Goal: Information Seeking & Learning: Understand process/instructions

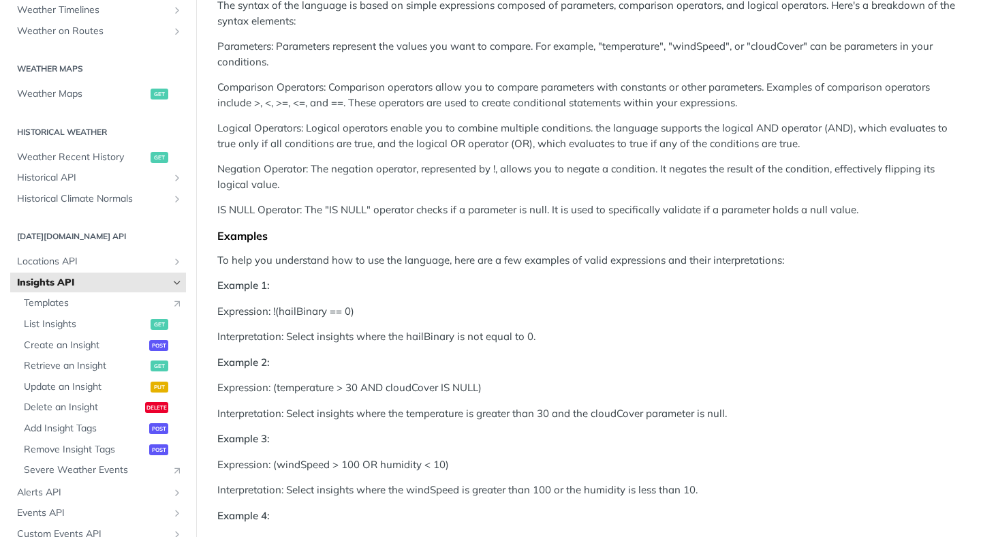
scroll to position [744, 0]
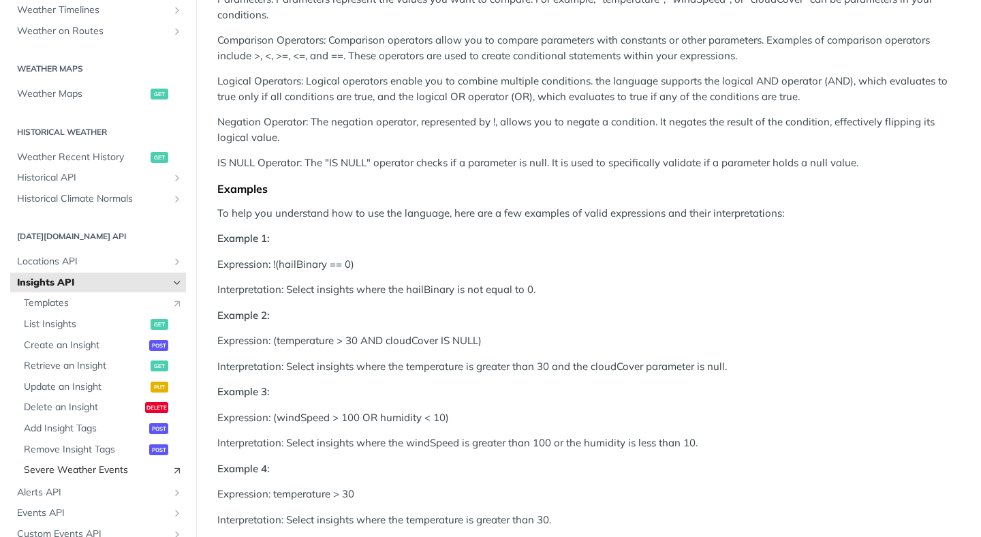
click at [91, 474] on span "Severe Weather Events" at bounding box center [94, 470] width 141 height 14
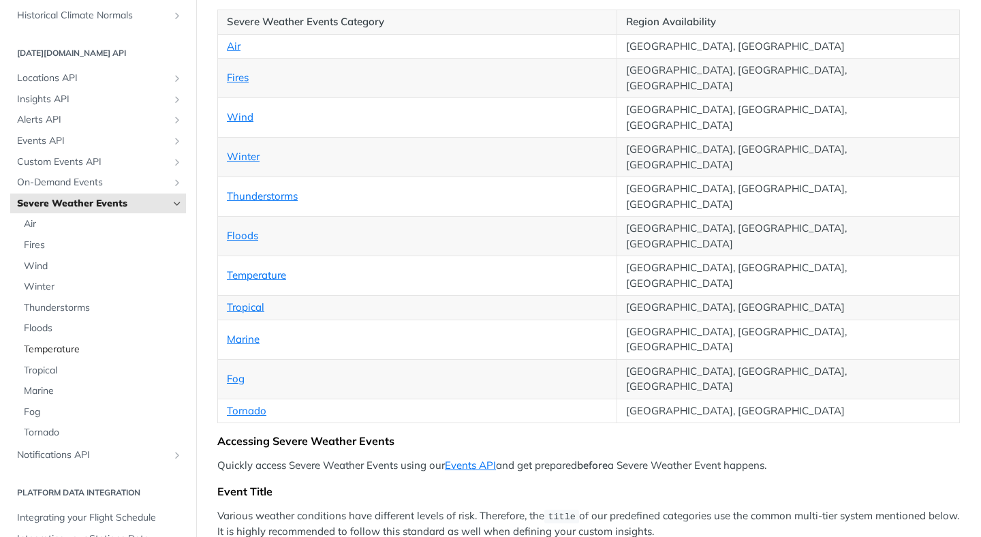
scroll to position [582, 0]
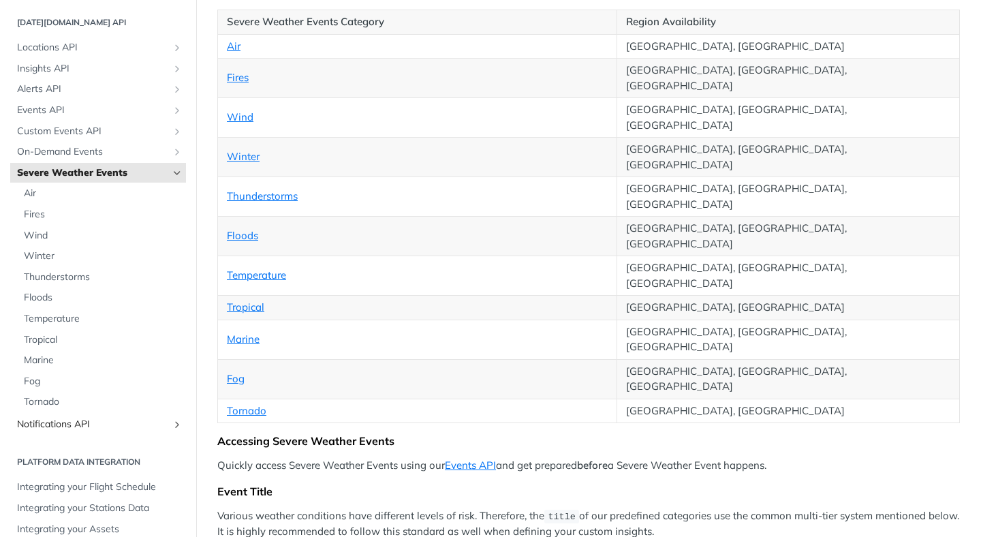
click at [99, 420] on span "Notifications API" at bounding box center [92, 424] width 151 height 14
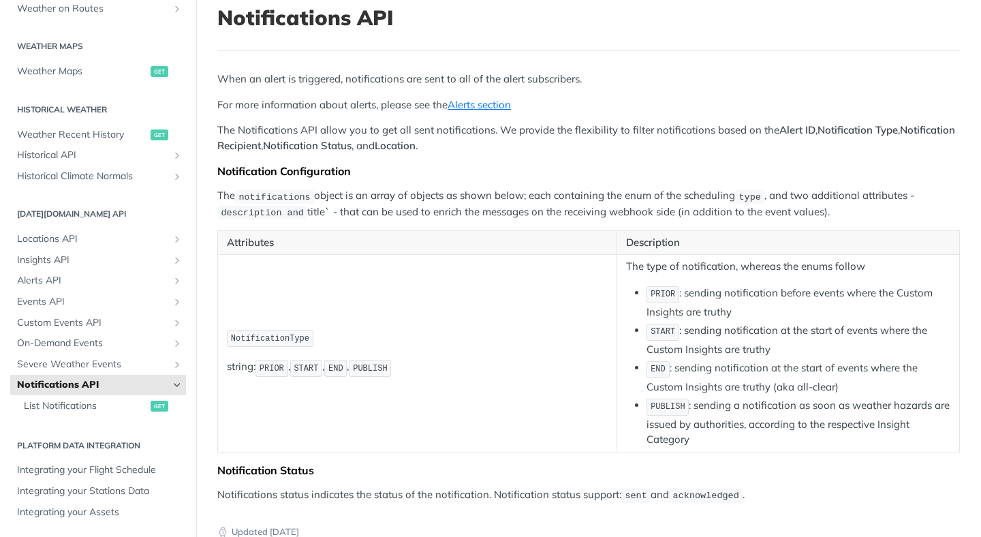
scroll to position [85, 0]
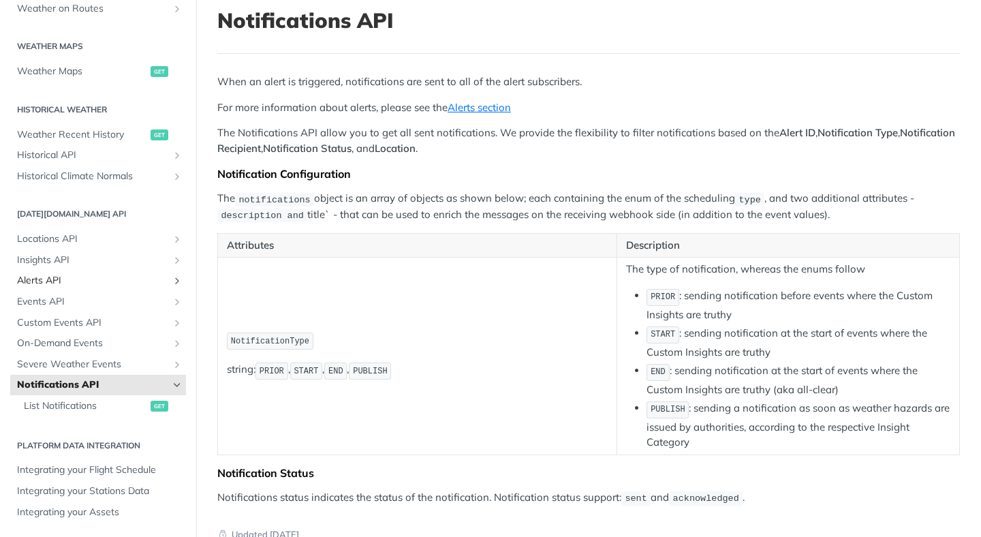
click at [67, 281] on span "Alerts API" at bounding box center [92, 281] width 151 height 14
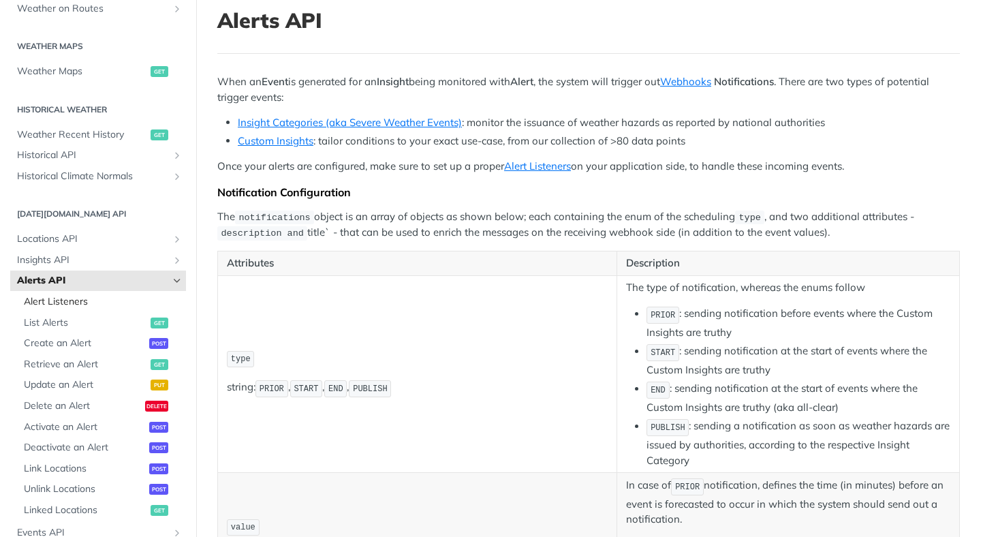
click at [86, 302] on span "Alert Listeners" at bounding box center [103, 302] width 159 height 14
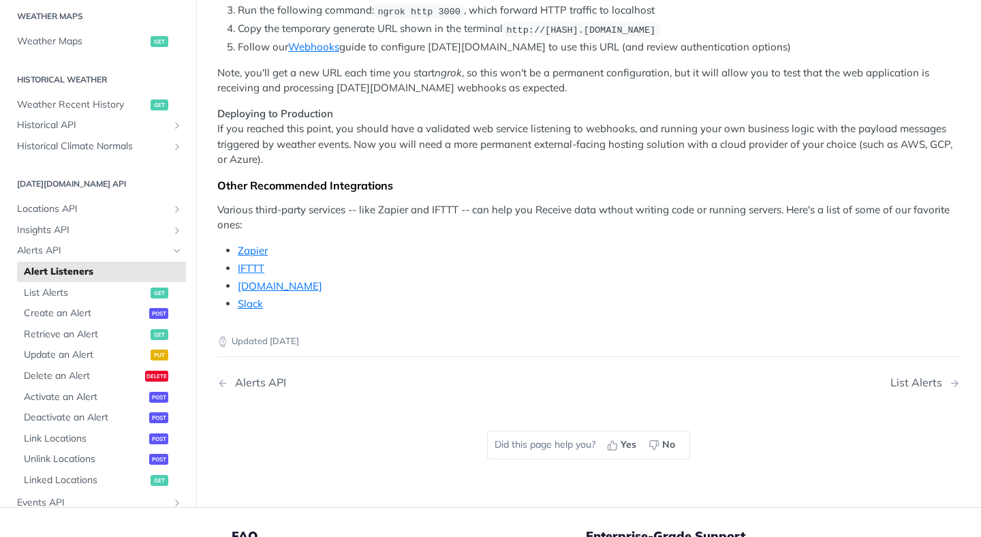
scroll to position [1335, 0]
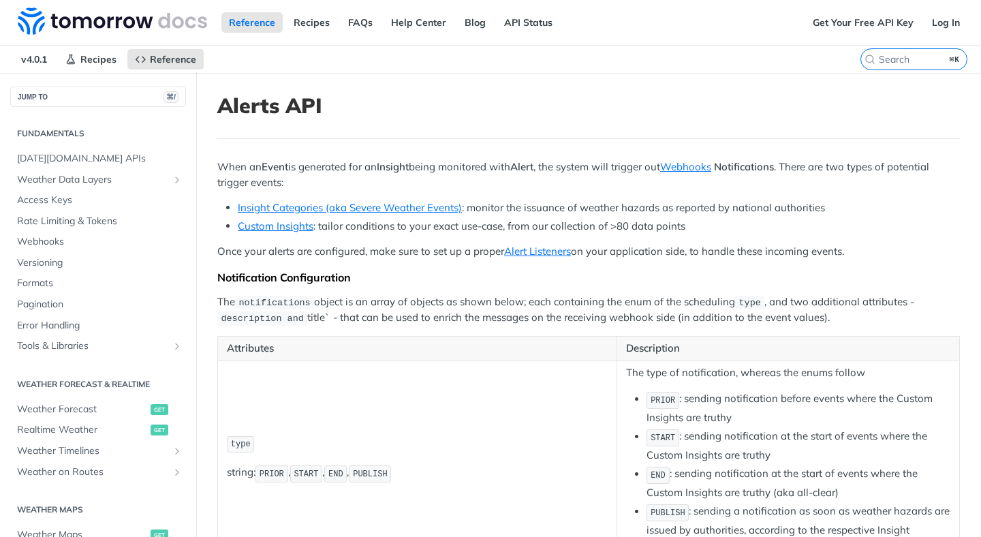
scroll to position [368, 0]
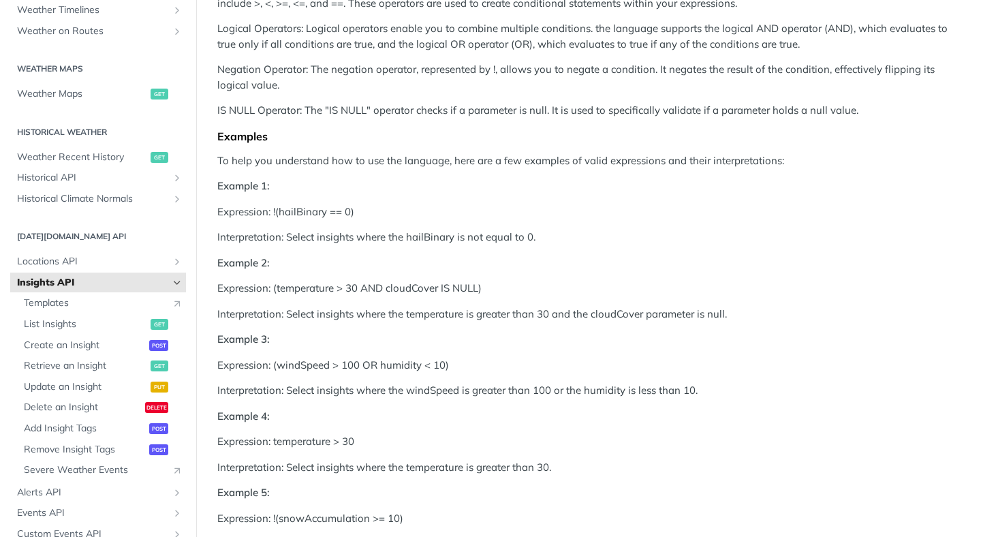
scroll to position [890, 0]
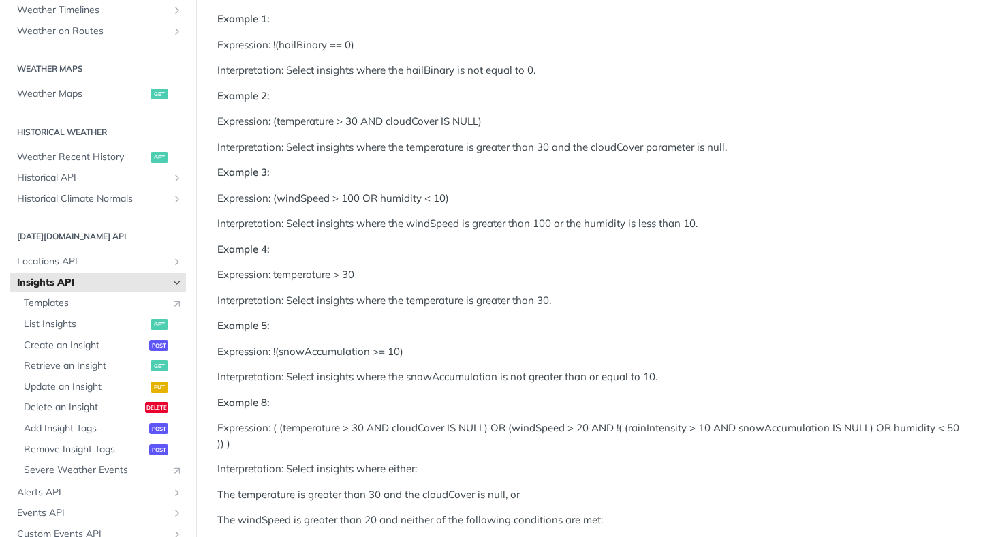
click at [439, 294] on p "Interpretation: Select insights where the temperature is greater than 30." at bounding box center [588, 301] width 742 height 16
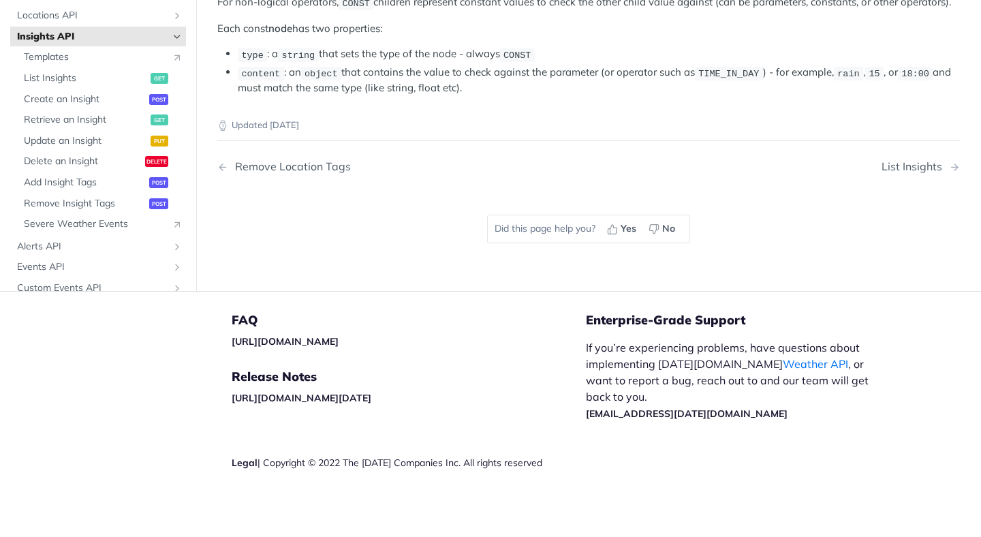
scroll to position [2787, 0]
click at [82, 106] on span "Create an Insight" at bounding box center [85, 99] width 122 height 14
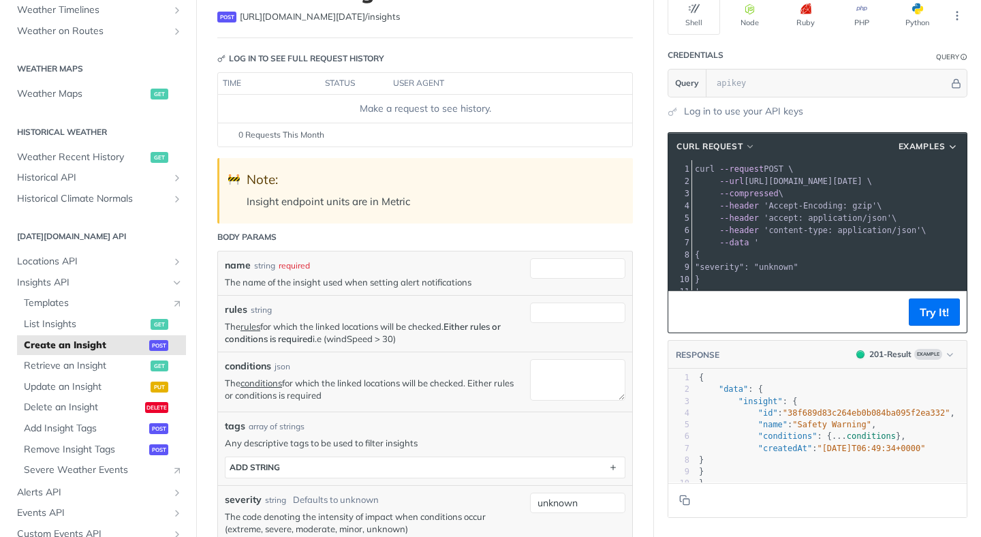
scroll to position [191, 0]
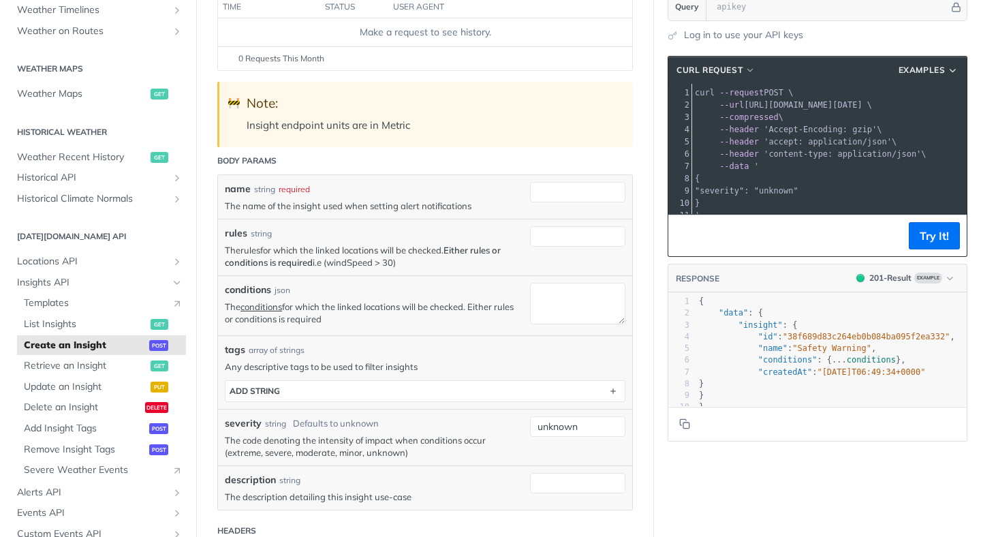
click at [251, 250] on link "rules" at bounding box center [250, 249] width 20 height 11
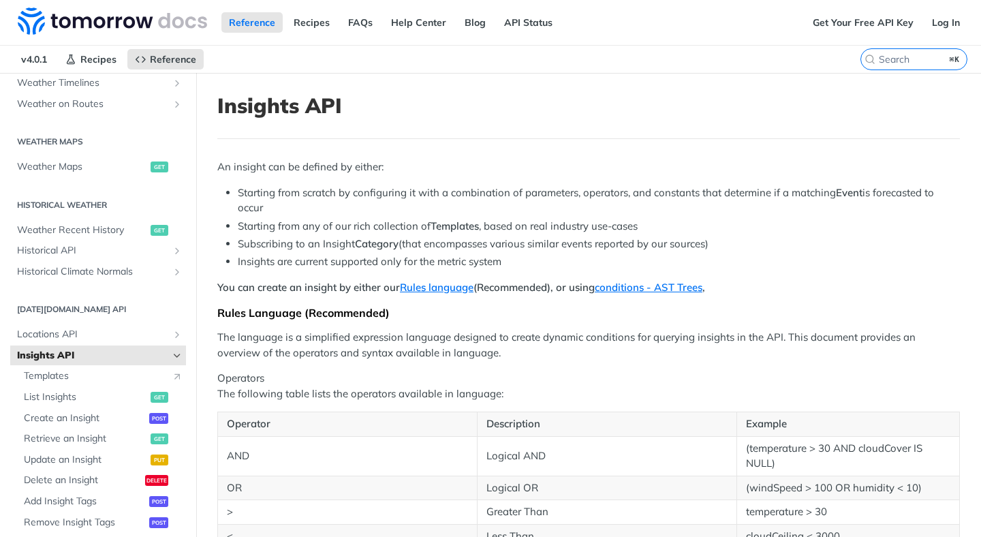
click at [172, 353] on icon "Hide subpages for Insights API" at bounding box center [177, 355] width 11 height 11
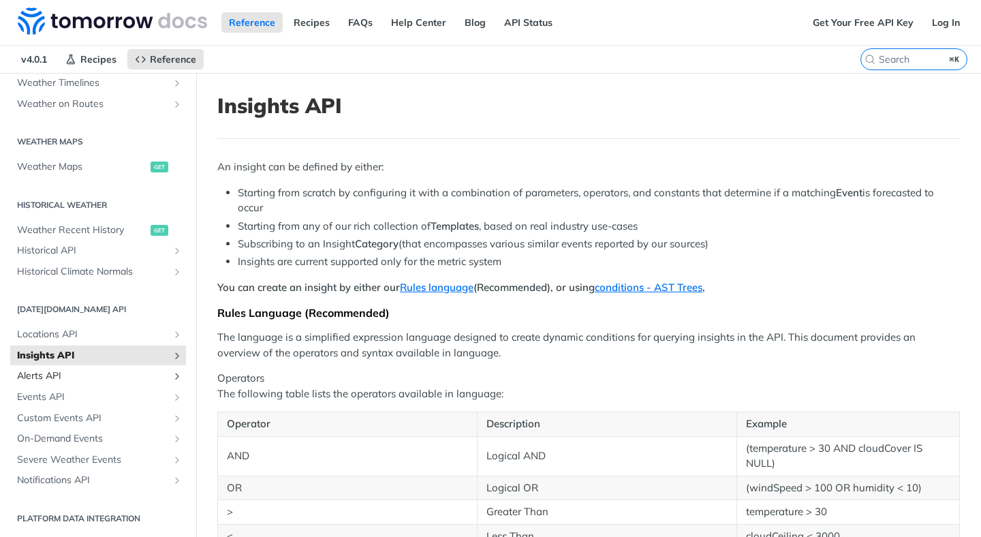
click at [95, 377] on span "Alerts API" at bounding box center [92, 376] width 151 height 14
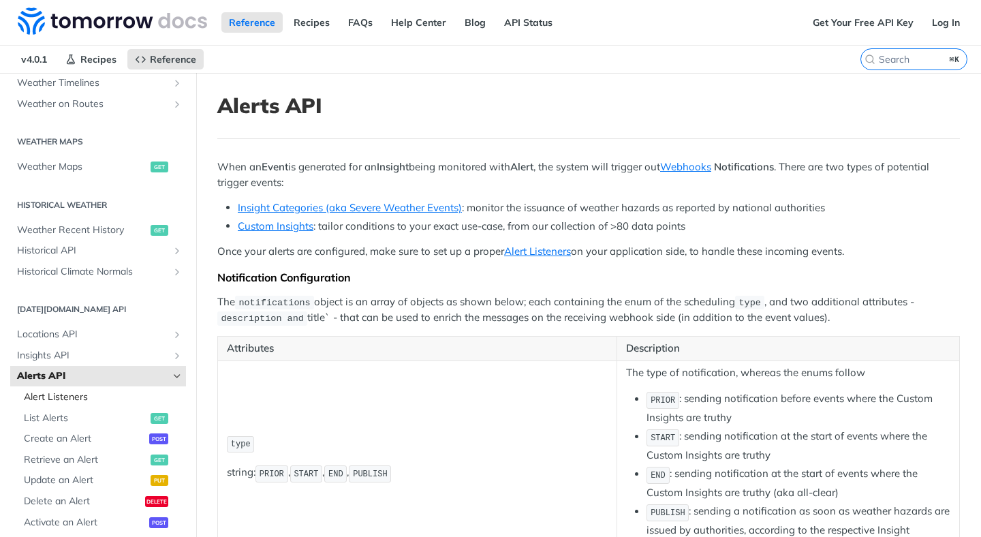
click at [82, 398] on span "Alert Listeners" at bounding box center [103, 397] width 159 height 14
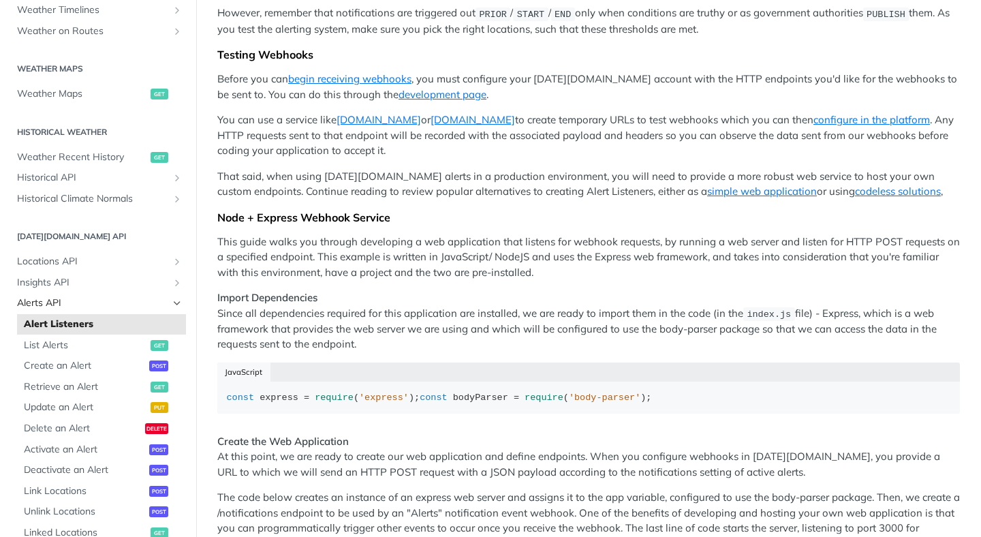
scroll to position [260, 0]
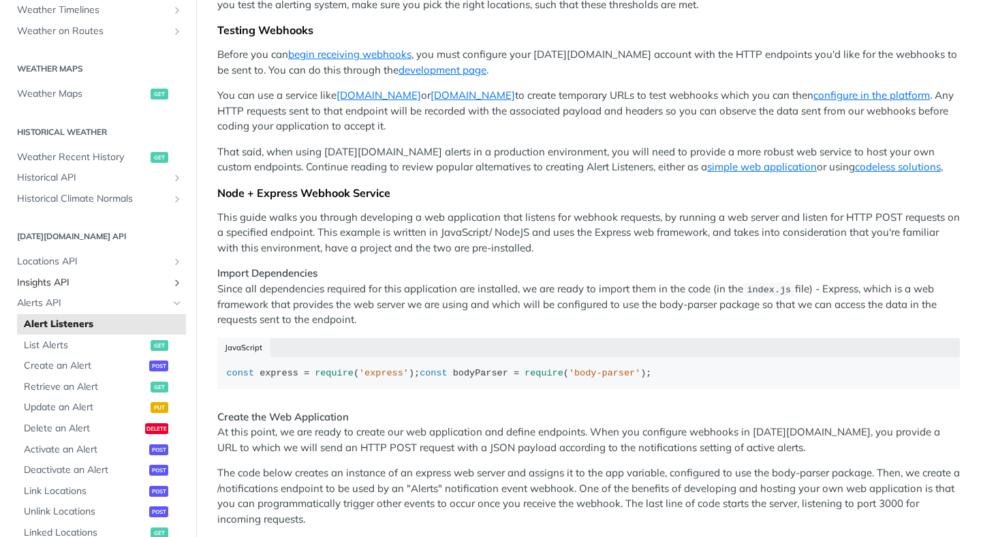
click at [52, 284] on span "Insights API" at bounding box center [92, 283] width 151 height 14
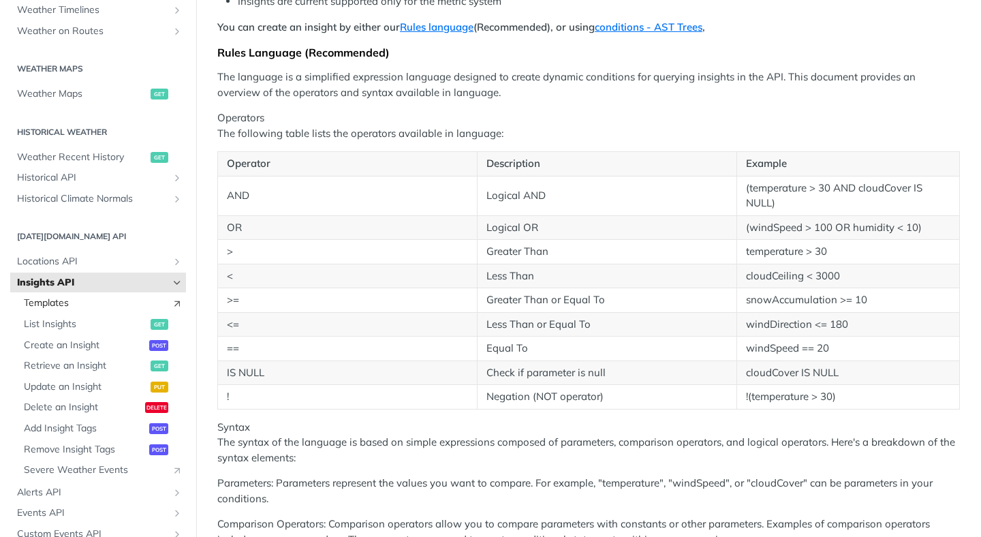
click at [67, 301] on span "Templates" at bounding box center [94, 303] width 141 height 14
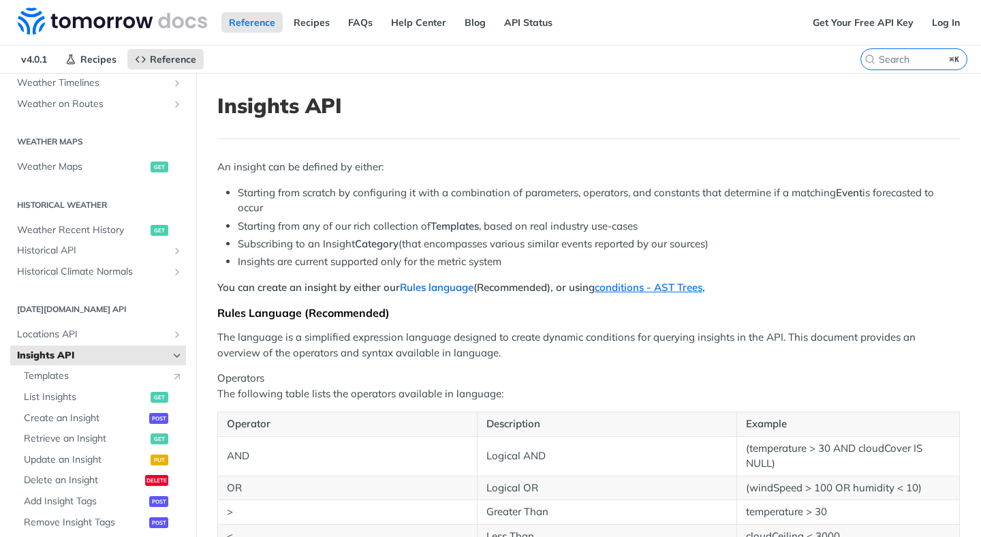
click at [450, 287] on link "Rules language" at bounding box center [437, 287] width 74 height 13
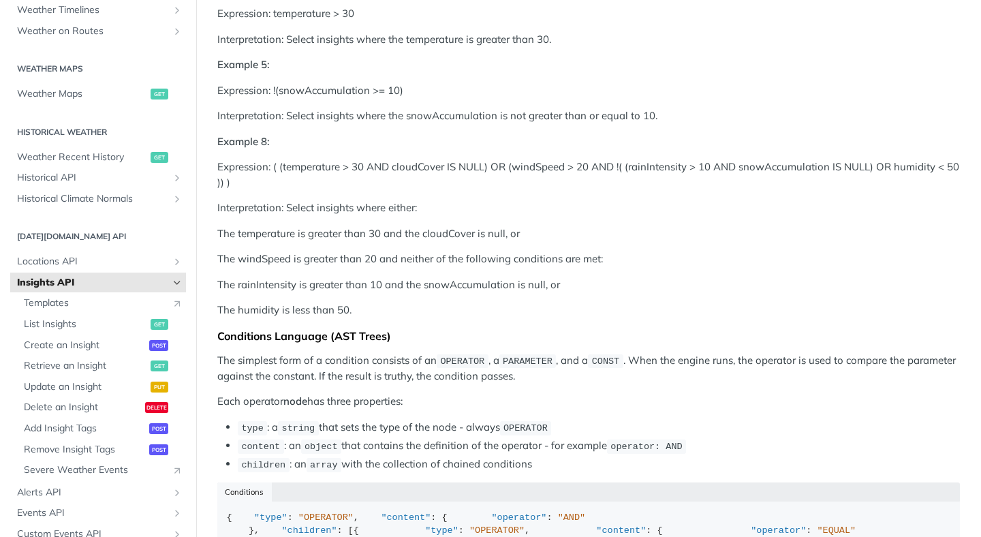
scroll to position [1292, 0]
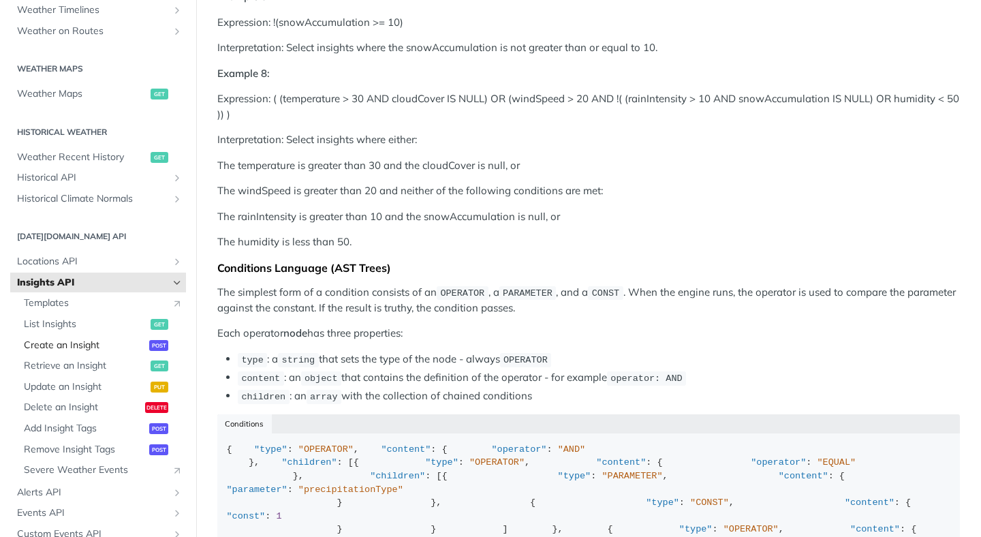
click at [90, 345] on span "Create an Insight" at bounding box center [85, 345] width 122 height 14
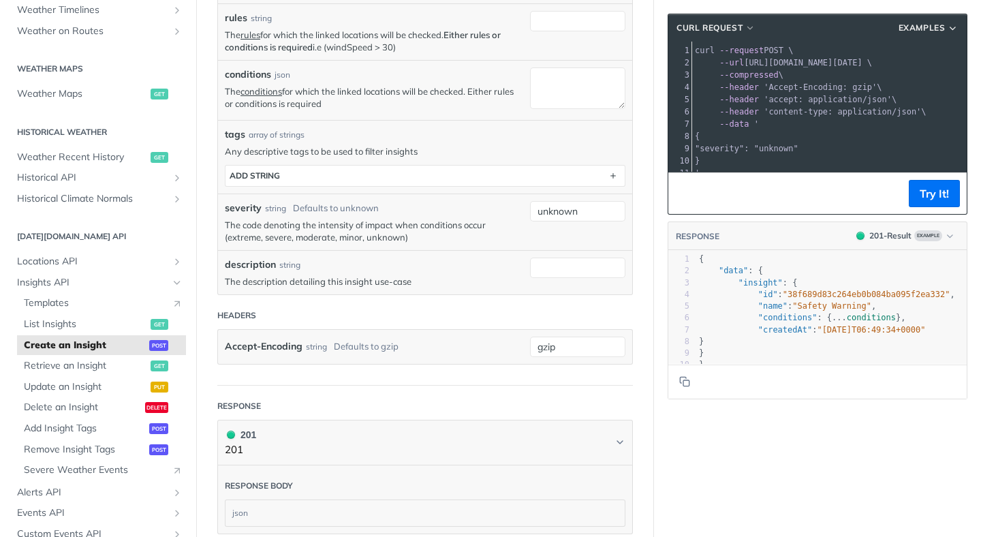
scroll to position [291, 0]
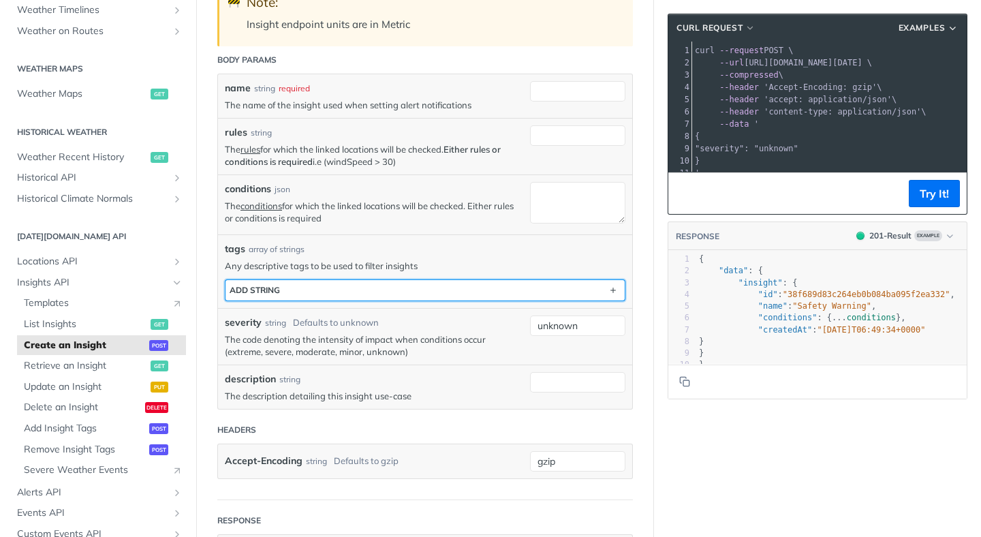
click at [455, 289] on button "ADD string" at bounding box center [424, 290] width 399 height 20
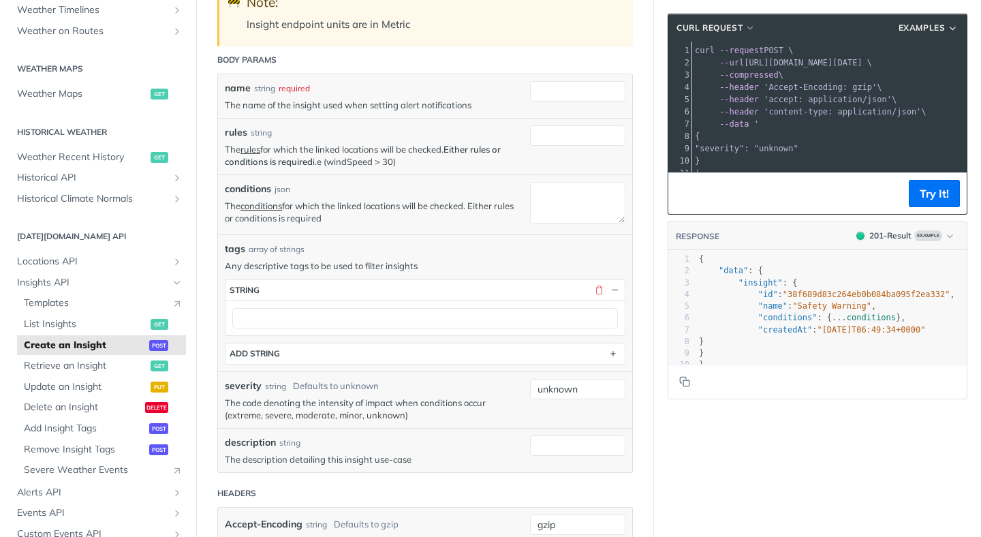
click at [456, 259] on p "Any descriptive tags to be used to filter insights" at bounding box center [425, 265] width 400 height 12
click at [592, 290] on button "button" at bounding box center [598, 290] width 12 height 12
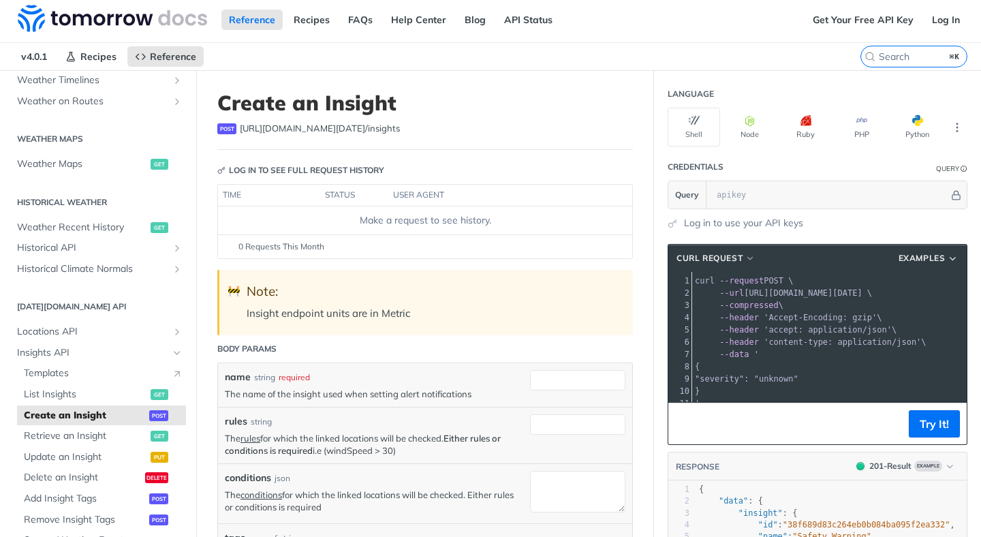
scroll to position [238, 0]
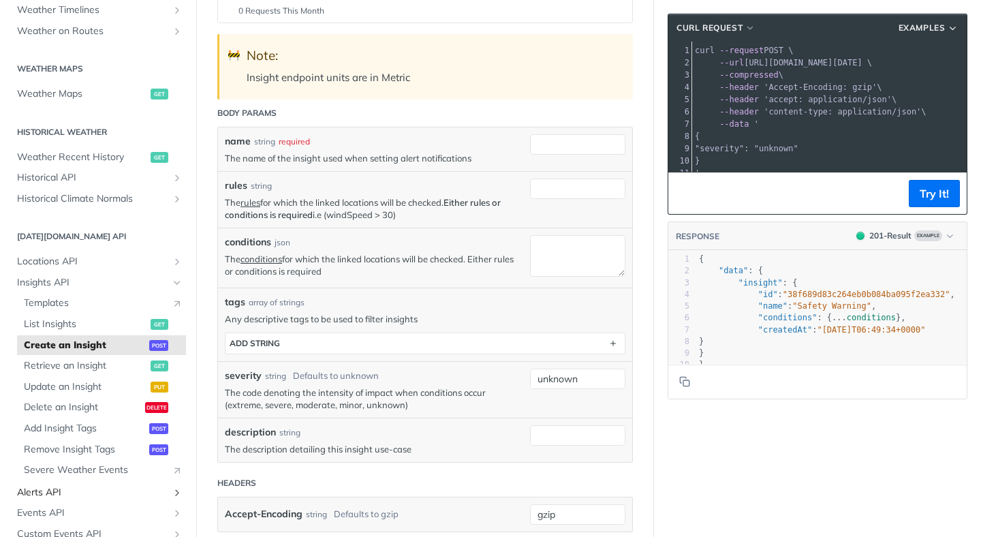
click at [67, 489] on span "Alerts API" at bounding box center [92, 493] width 151 height 14
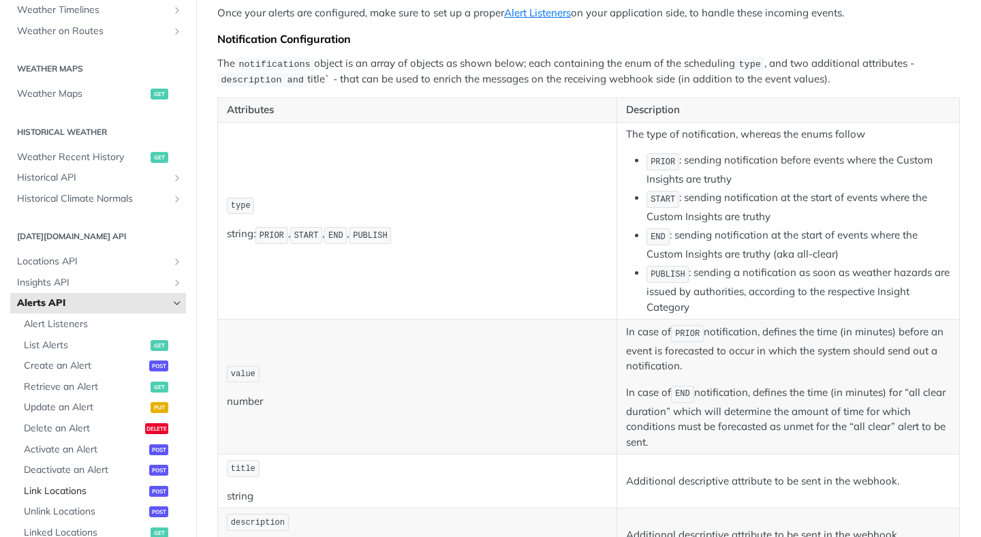
click at [66, 486] on span "Link Locations" at bounding box center [85, 491] width 122 height 14
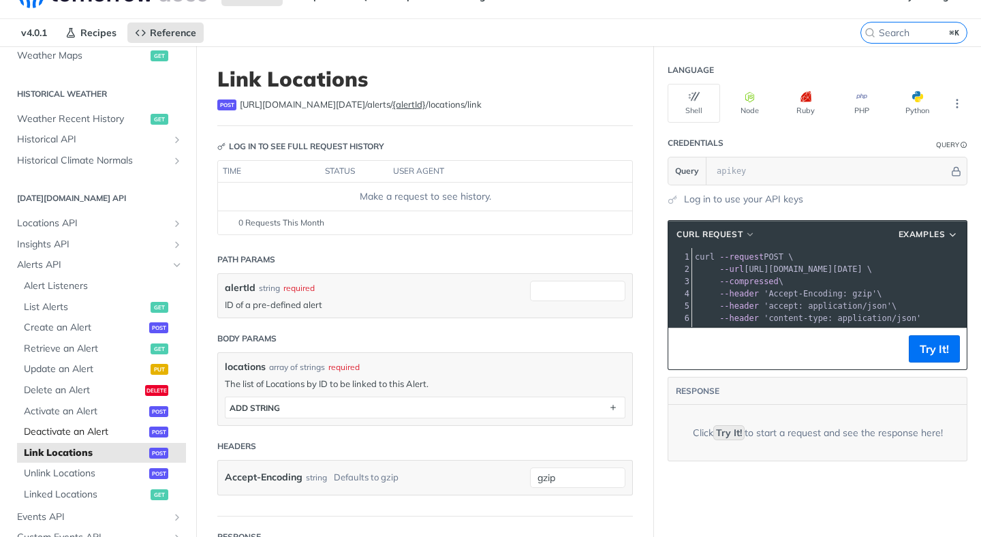
scroll to position [457, 0]
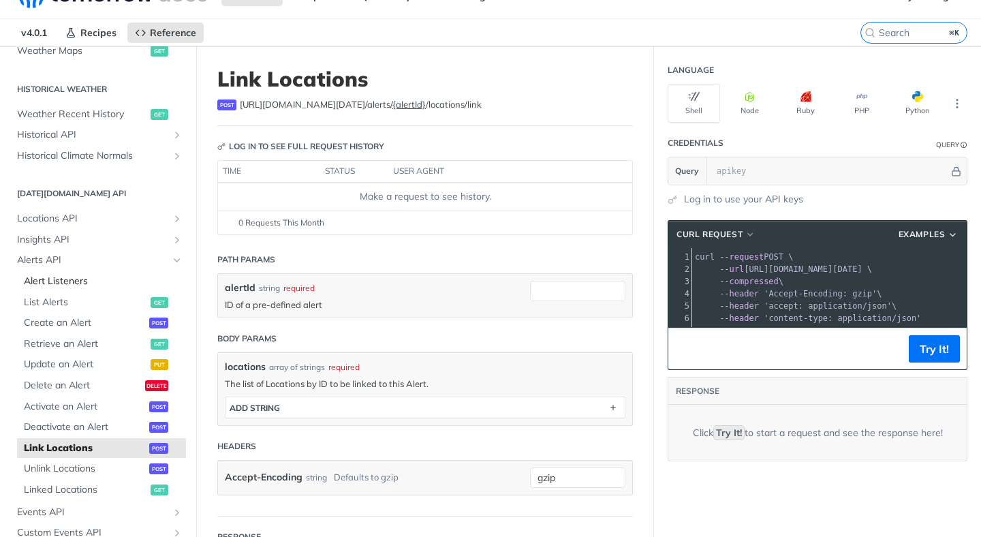
click at [80, 278] on span "Alert Listeners" at bounding box center [103, 281] width 159 height 14
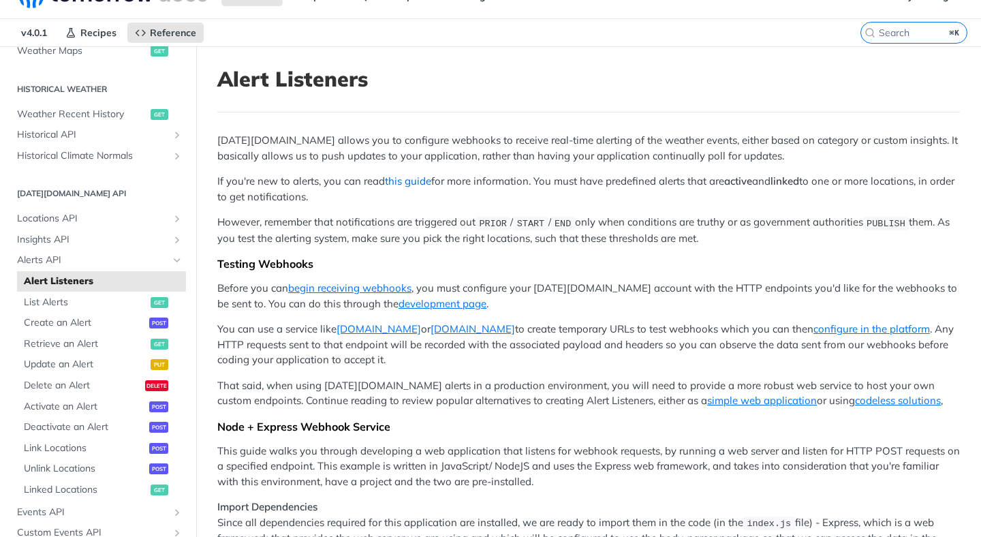
click at [420, 182] on link "this guide" at bounding box center [408, 180] width 46 height 13
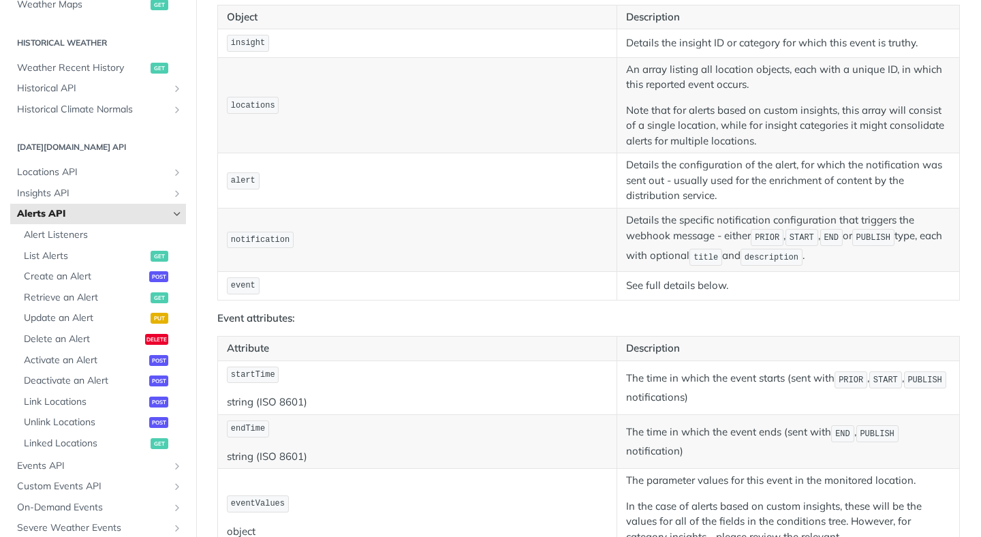
scroll to position [1451, 0]
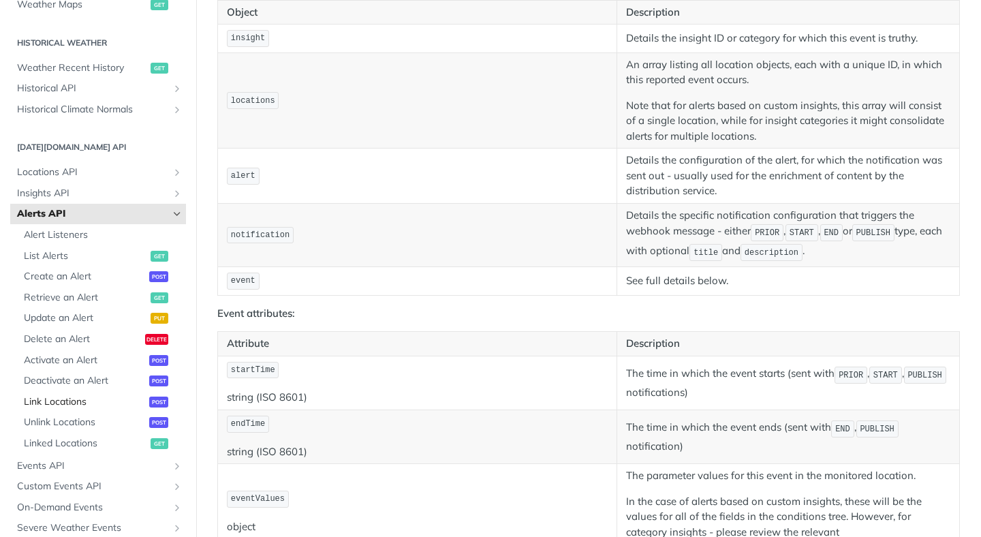
click at [89, 401] on span "Link Locations" at bounding box center [85, 402] width 122 height 14
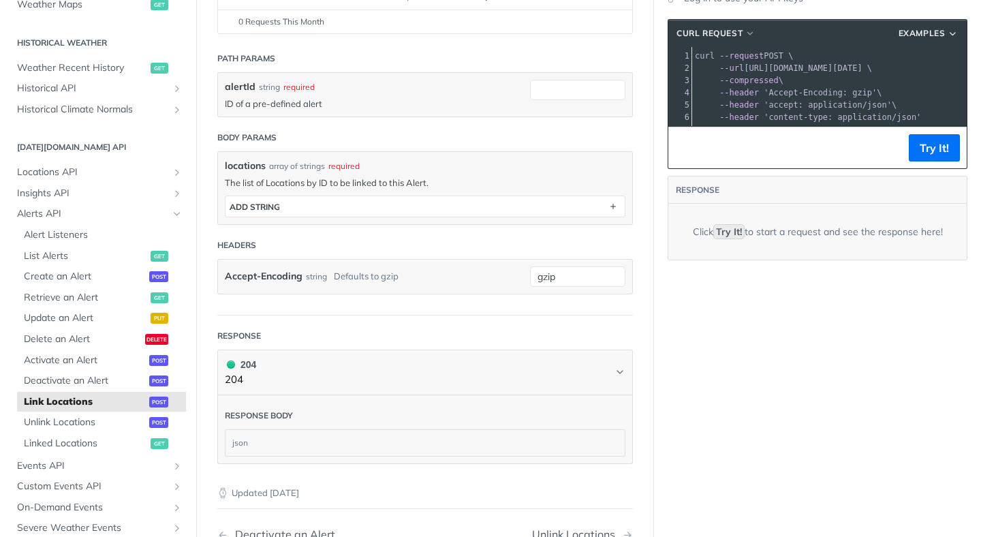
scroll to position [191, 0]
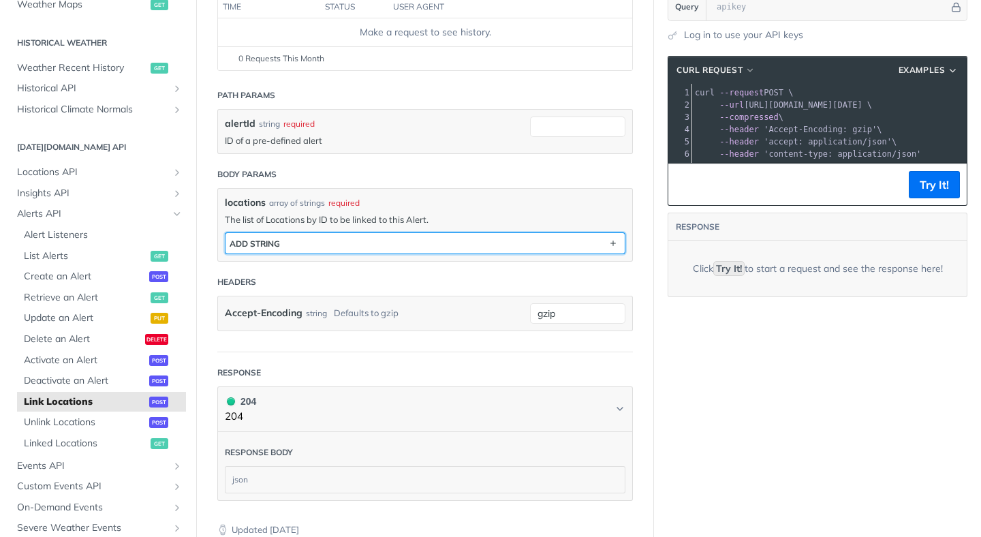
click at [458, 245] on button "ADD string" at bounding box center [424, 243] width 399 height 20
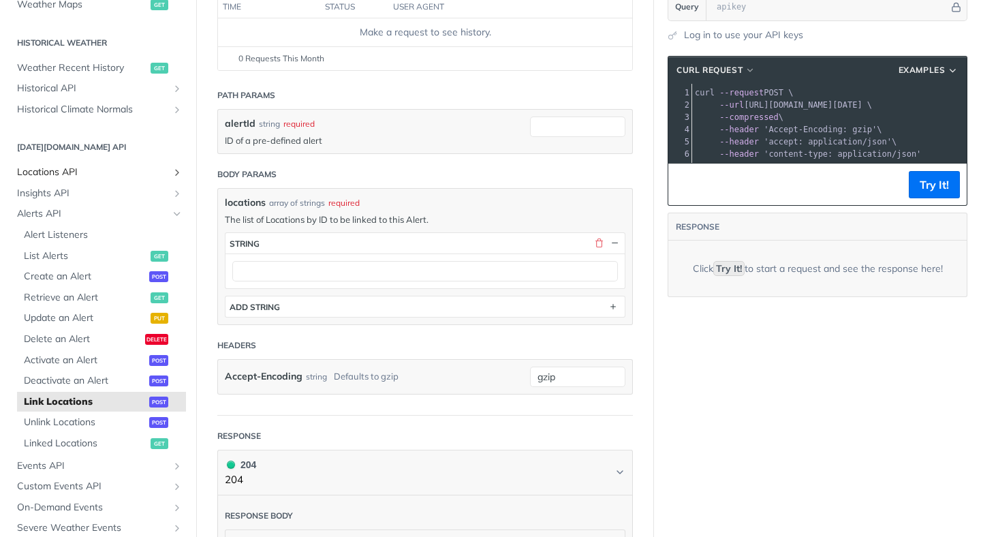
click at [84, 164] on link "Locations API" at bounding box center [98, 172] width 176 height 20
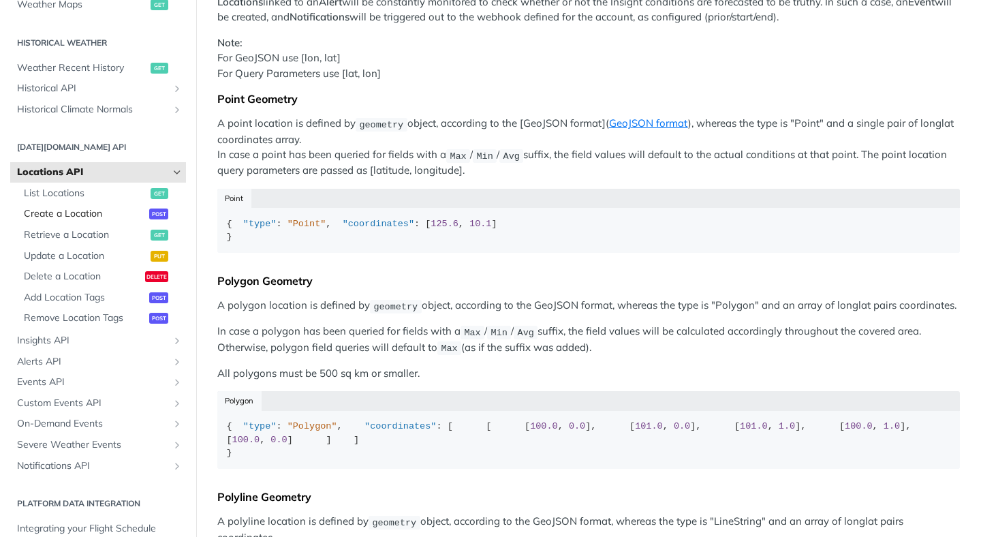
click at [95, 216] on span "Create a Location" at bounding box center [85, 214] width 122 height 14
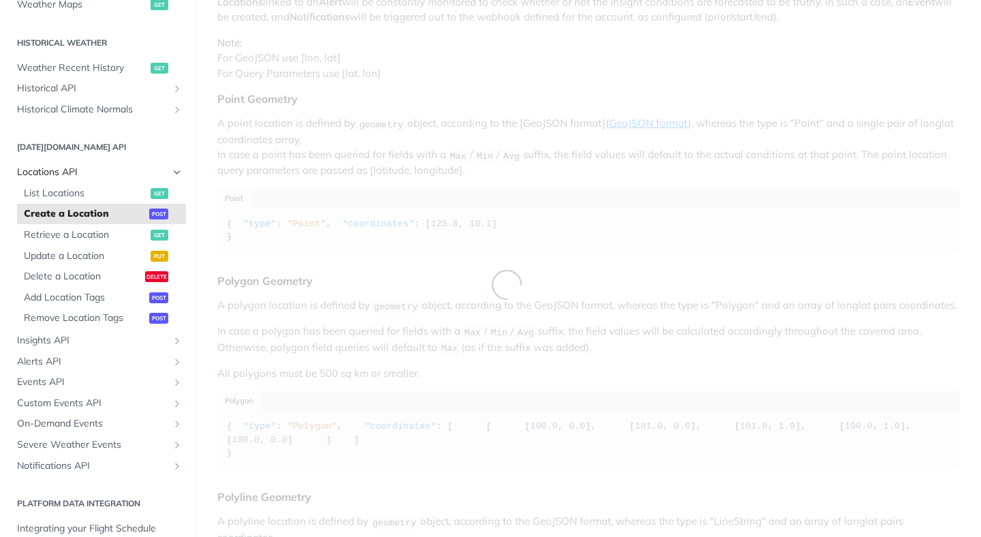
click at [64, 174] on span "Locations API" at bounding box center [92, 172] width 151 height 14
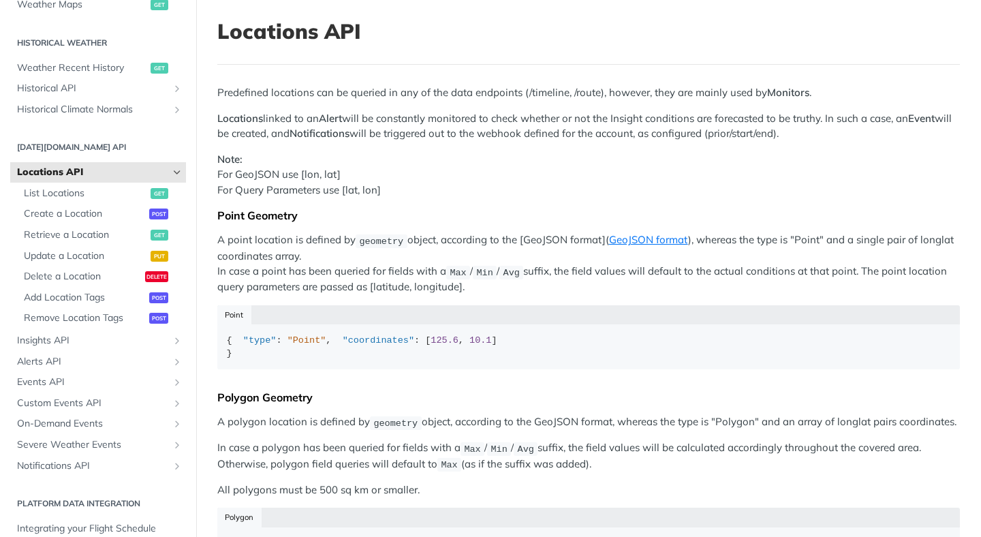
scroll to position [111, 0]
